Goal: Task Accomplishment & Management: Use online tool/utility

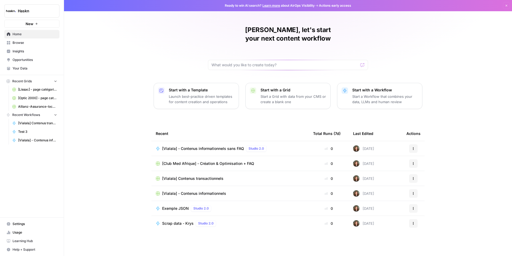
click at [50, 34] on span "Home" at bounding box center [35, 34] width 45 height 5
click at [216, 62] on input "text" at bounding box center [285, 64] width 147 height 5
click at [48, 45] on link "Browse" at bounding box center [31, 42] width 55 height 9
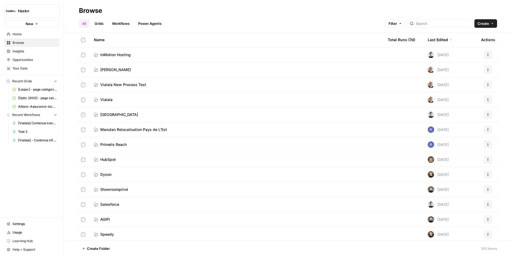
click at [127, 102] on td "Vialala" at bounding box center [237, 99] width 294 height 15
click at [110, 99] on span "Vialala" at bounding box center [106, 99] width 12 height 5
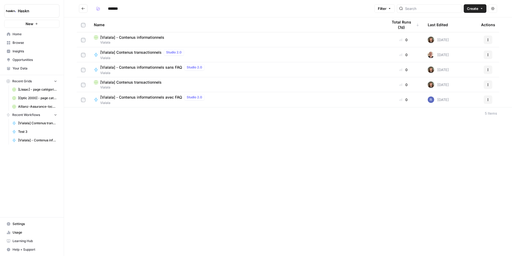
click at [133, 54] on span "[Vialala] Contenus transactionnels" at bounding box center [130, 52] width 61 height 5
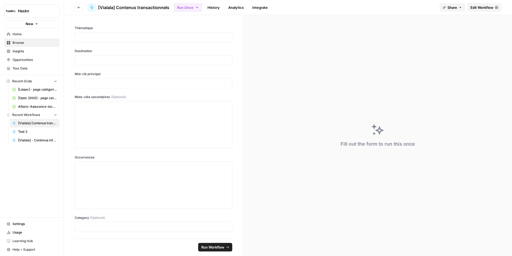
click at [476, 6] on span "Edit Workflow" at bounding box center [482, 7] width 23 height 5
